Goal: Transaction & Acquisition: Purchase product/service

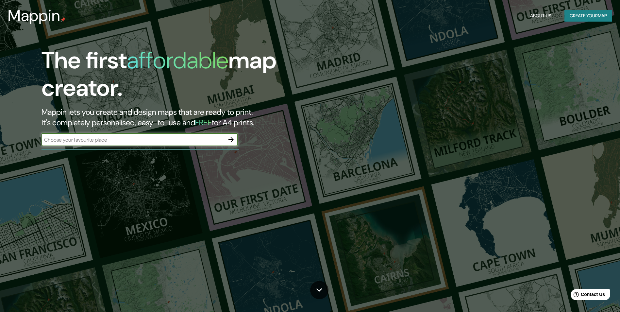
click at [116, 141] on input "text" at bounding box center [133, 140] width 183 height 8
type input "cavite"
click at [231, 138] on icon "button" at bounding box center [231, 140] width 8 height 8
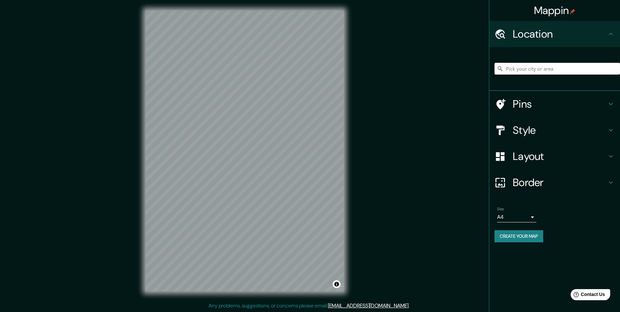
click at [529, 69] on input "Pick your city or area" at bounding box center [558, 69] width 126 height 12
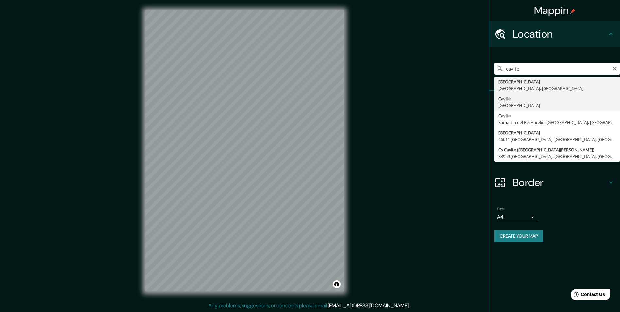
type input "[GEOGRAPHIC_DATA], [GEOGRAPHIC_DATA]"
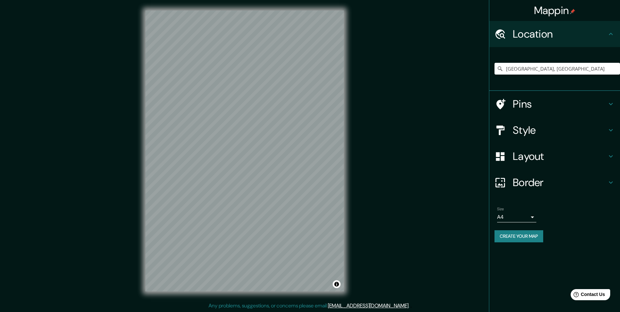
click at [526, 131] on h4 "Style" at bounding box center [560, 130] width 94 height 13
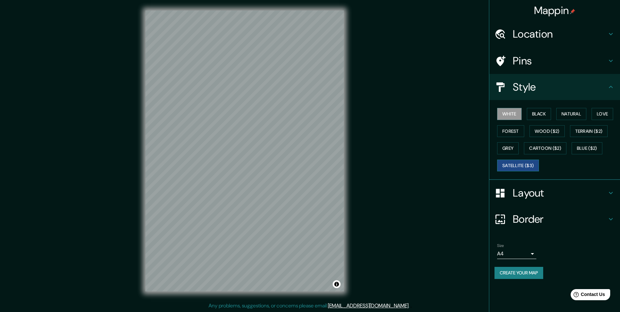
click at [529, 167] on button "Satellite ($3)" at bounding box center [518, 166] width 42 height 12
click at [541, 150] on button "Cartoon ($2)" at bounding box center [545, 148] width 43 height 12
click at [509, 118] on button "White" at bounding box center [509, 114] width 25 height 12
click at [587, 111] on button "Natural" at bounding box center [572, 114] width 30 height 12
